Goal: Transaction & Acquisition: Purchase product/service

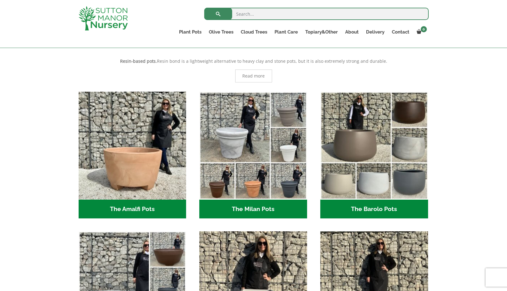
scroll to position [126, 0]
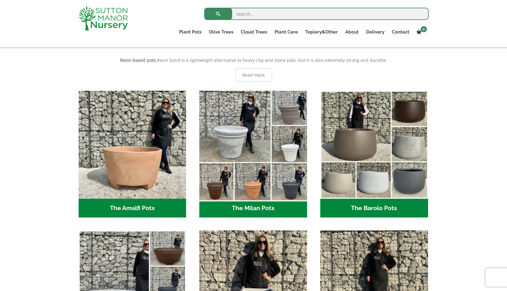
click at [293, 148] on img "Visit product category The Milan Pots" at bounding box center [253, 144] width 113 height 113
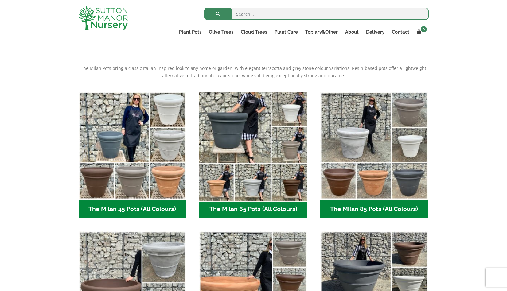
scroll to position [117, 0]
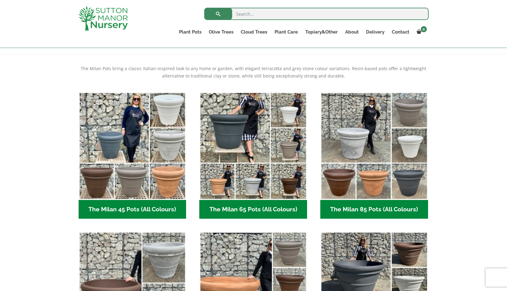
click at [247, 212] on h2 "The Milan 65 Pots (All Colours) (6)" at bounding box center [253, 209] width 108 height 19
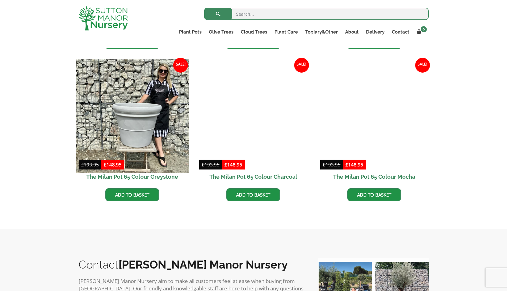
scroll to position [297, 0]
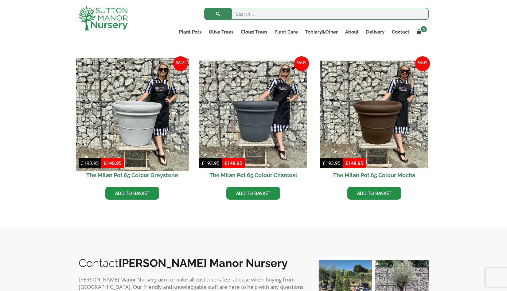
click at [145, 136] on img at bounding box center [132, 114] width 113 height 113
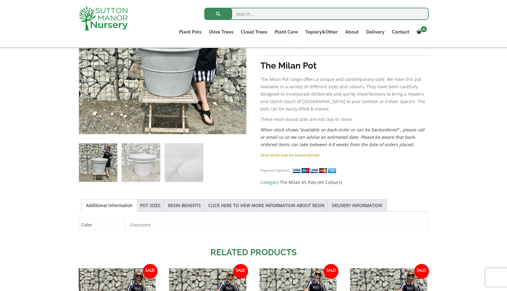
scroll to position [177, 0]
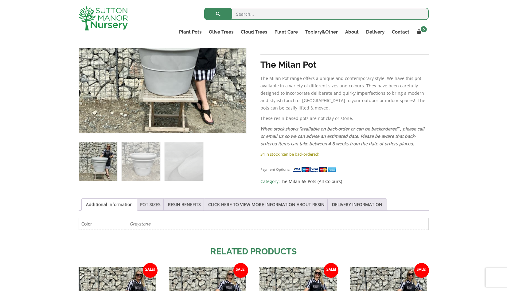
click at [152, 204] on link "POT SIZES" at bounding box center [150, 205] width 21 height 12
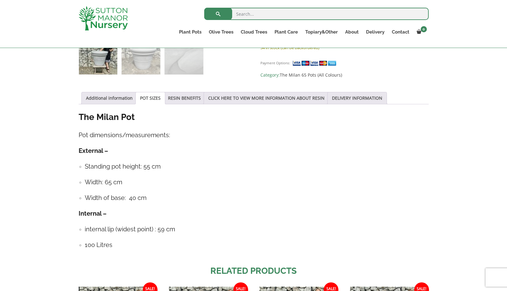
scroll to position [283, 0]
click at [362, 96] on link "DELIVERY INFORMATION" at bounding box center [357, 98] width 50 height 12
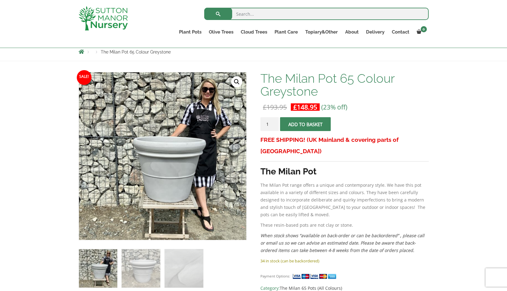
scroll to position [68, 0]
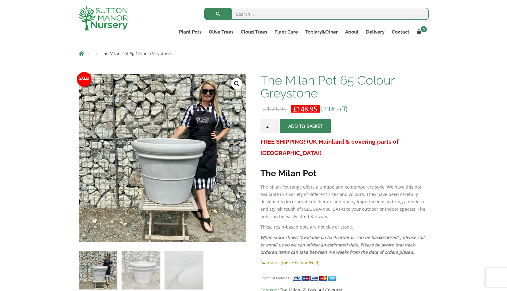
click at [274, 125] on input "2" at bounding box center [270, 126] width 18 height 14
click at [274, 125] on input "3" at bounding box center [270, 126] width 18 height 14
type input "4"
click at [274, 125] on input "4" at bounding box center [270, 126] width 18 height 14
click at [306, 126] on span "submit" at bounding box center [306, 126] width 0 height 0
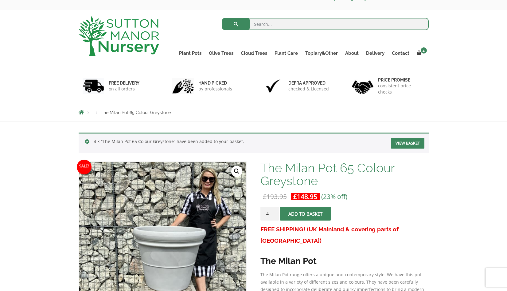
scroll to position [13, 0]
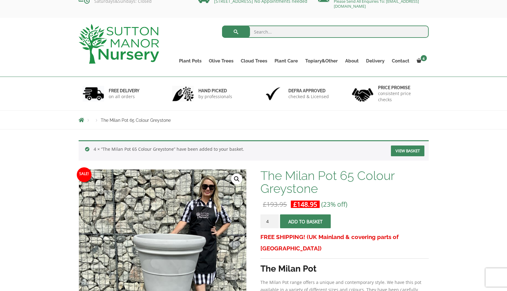
click at [403, 150] on link "View basket" at bounding box center [407, 150] width 33 height 11
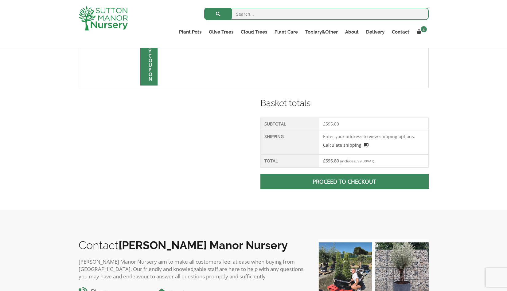
scroll to position [211, 0]
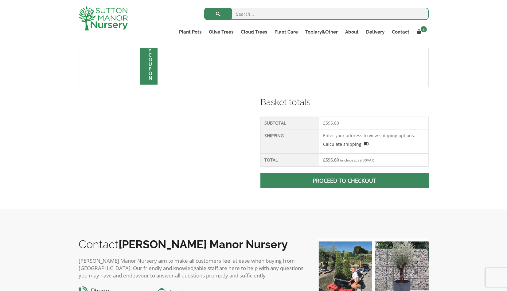
click at [375, 180] on link "Proceed to checkout" at bounding box center [345, 180] width 168 height 15
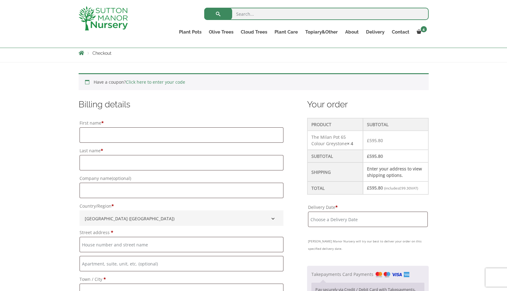
scroll to position [108, 0]
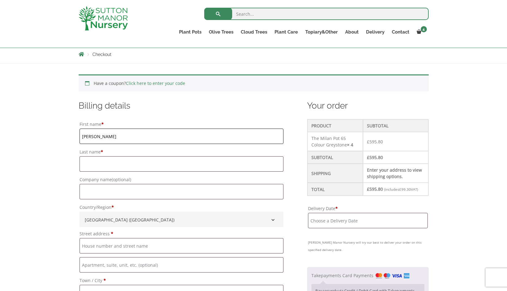
type input "CLIVE"
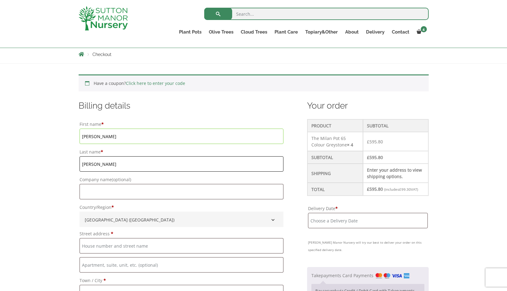
type input "MARTIN"
click at [147, 200] on p "Company name (optional)" at bounding box center [182, 187] width 206 height 26
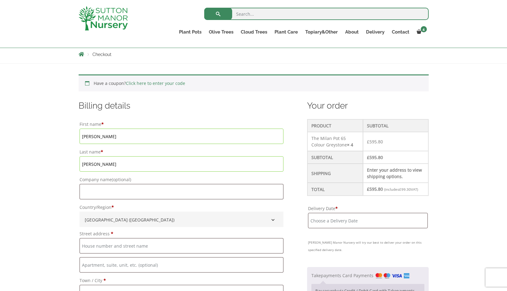
click at [164, 182] on label "Company name (optional)" at bounding box center [182, 179] width 204 height 9
click at [164, 184] on input "Company name (optional)" at bounding box center [182, 191] width 204 height 15
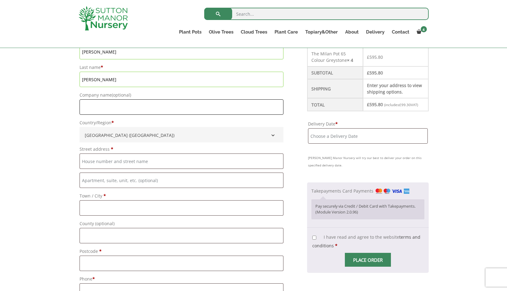
scroll to position [193, 0]
type input "WESTRY LODGE"
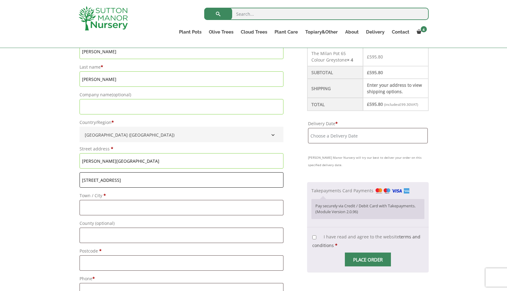
type input "395 WISBECH RD"
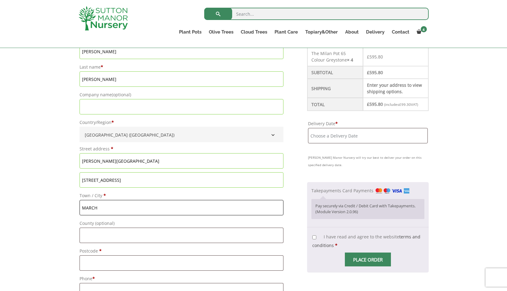
scroll to position [207, 0]
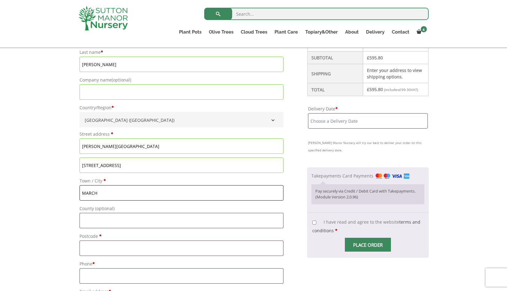
type input "MARCH"
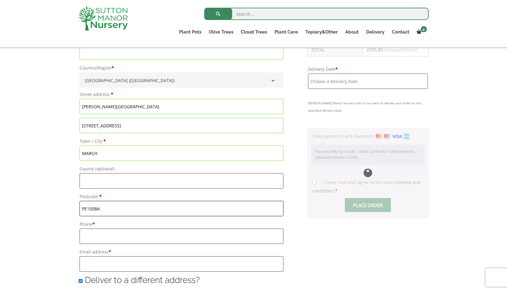
scroll to position [252, 0]
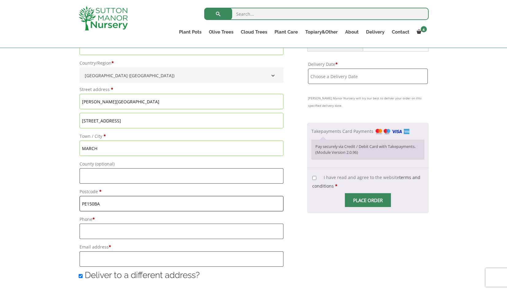
type input "PE150BA"
type input "07770671522"
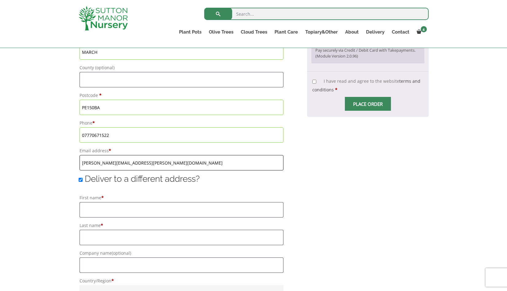
scroll to position [348, 0]
type input "[PERSON_NAME][EMAIL_ADDRESS][PERSON_NAME][DOMAIN_NAME]"
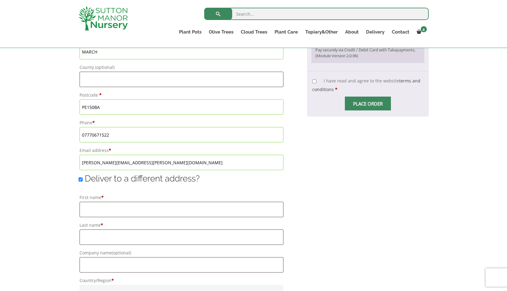
click at [81, 179] on input "Deliver to a different address?" at bounding box center [81, 179] width 4 height 4
checkbox input "false"
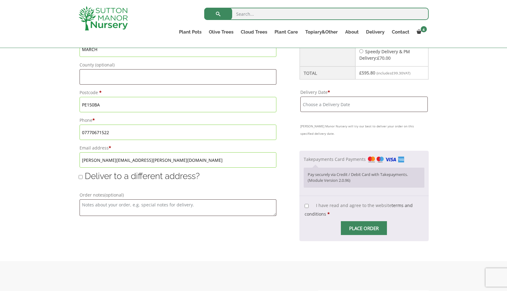
scroll to position [351, 0]
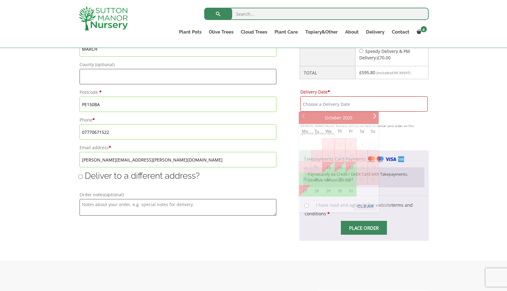
click at [320, 106] on input "Delivery Date *" at bounding box center [364, 103] width 127 height 15
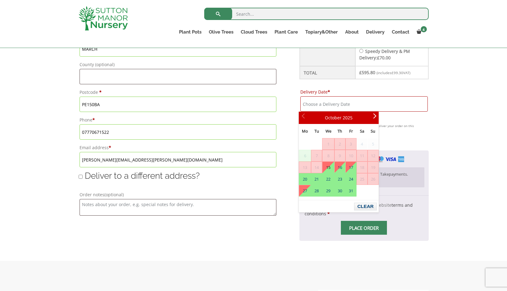
click at [330, 170] on link "15" at bounding box center [328, 167] width 11 height 11
type input "[DATE]"
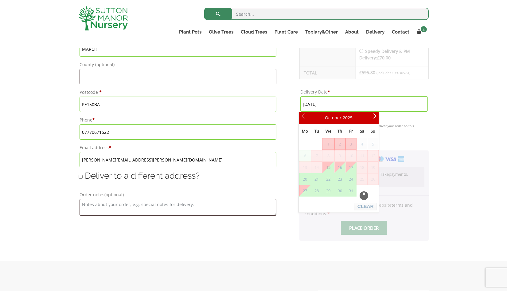
click at [330, 170] on div "Checkout" at bounding box center [364, 195] width 129 height 90
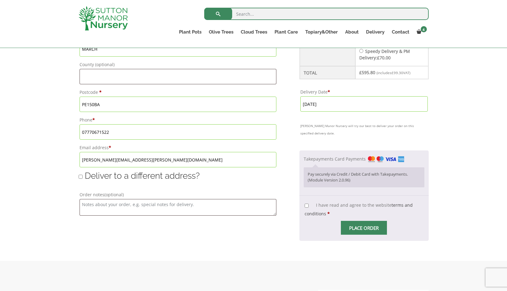
click at [306, 206] on input "I have read and agree to the website terms and conditions *" at bounding box center [307, 205] width 4 height 4
checkbox input "true"
click at [358, 230] on span "Place order" at bounding box center [364, 228] width 46 height 14
click at [361, 183] on div "Pay securely via Credit / Debit Card with Takepayments. (Module Version 2.0.96)" at bounding box center [364, 177] width 120 height 20
click at [360, 225] on input "Place order" at bounding box center [364, 228] width 46 height 14
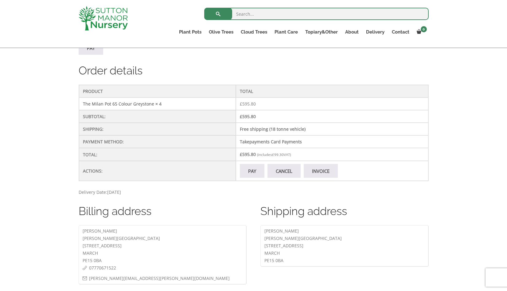
scroll to position [159, 0]
click at [250, 177] on link "Pay" at bounding box center [252, 170] width 25 height 14
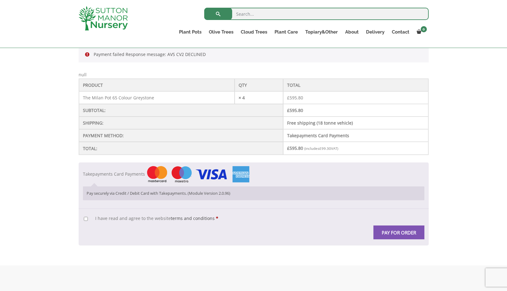
scroll to position [140, 0]
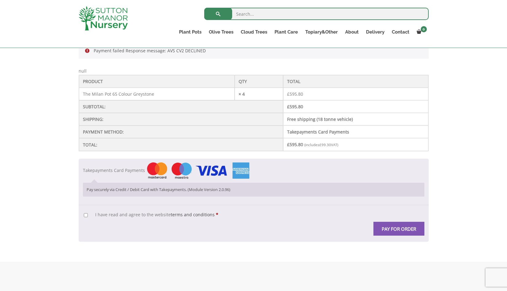
click at [86, 216] on input "I have read and agree to the website terms and conditions *" at bounding box center [86, 215] width 4 height 4
checkbox input "true"
click at [402, 227] on button "Pay for order" at bounding box center [399, 229] width 51 height 14
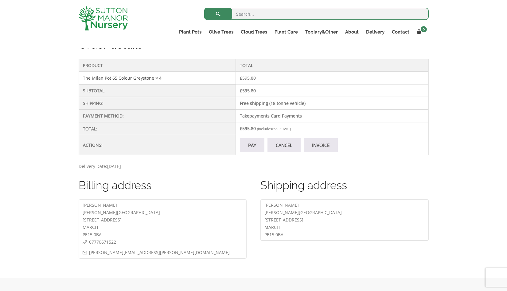
scroll to position [189, 0]
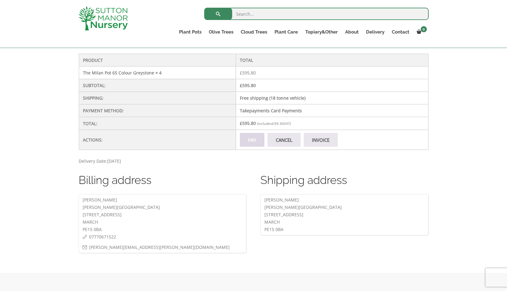
click at [246, 145] on link "Pay" at bounding box center [252, 140] width 25 height 14
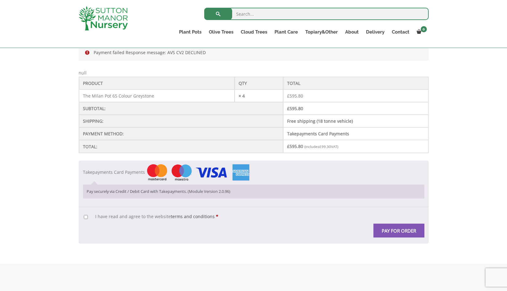
scroll to position [140, 0]
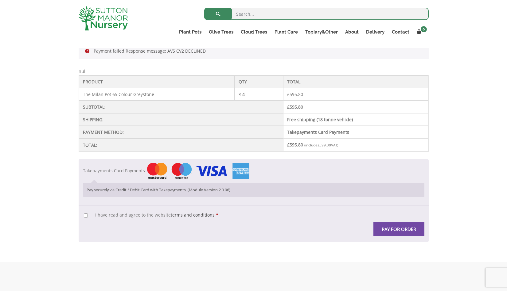
click at [399, 229] on button "Pay for order" at bounding box center [399, 229] width 51 height 14
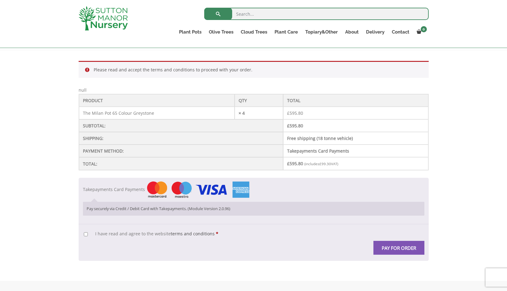
scroll to position [122, 0]
click at [85, 232] on input "I have read and agree to the website terms and conditions *" at bounding box center [86, 234] width 4 height 4
checkbox input "true"
click at [395, 248] on button "Pay for order" at bounding box center [399, 247] width 51 height 14
